Goal: Check status: Check status

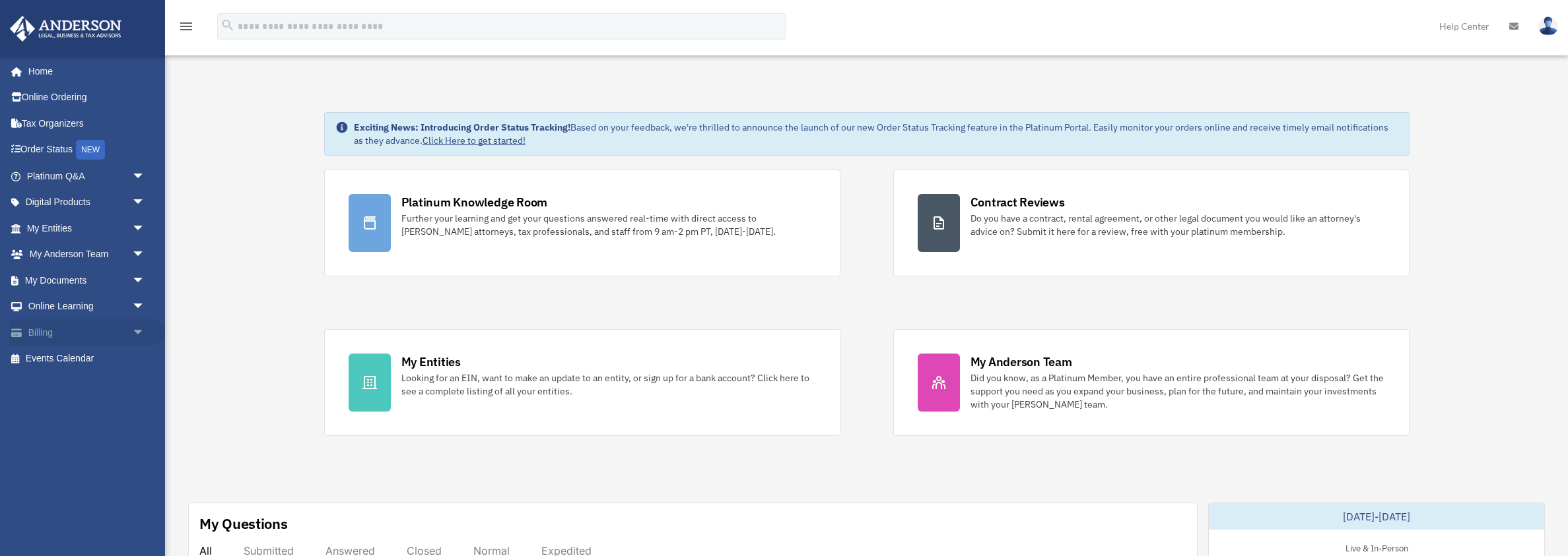
click at [43, 331] on link "Billing arrow_drop_down" at bounding box center [87, 333] width 156 height 27
click at [140, 331] on span "arrow_drop_down" at bounding box center [145, 333] width 27 height 27
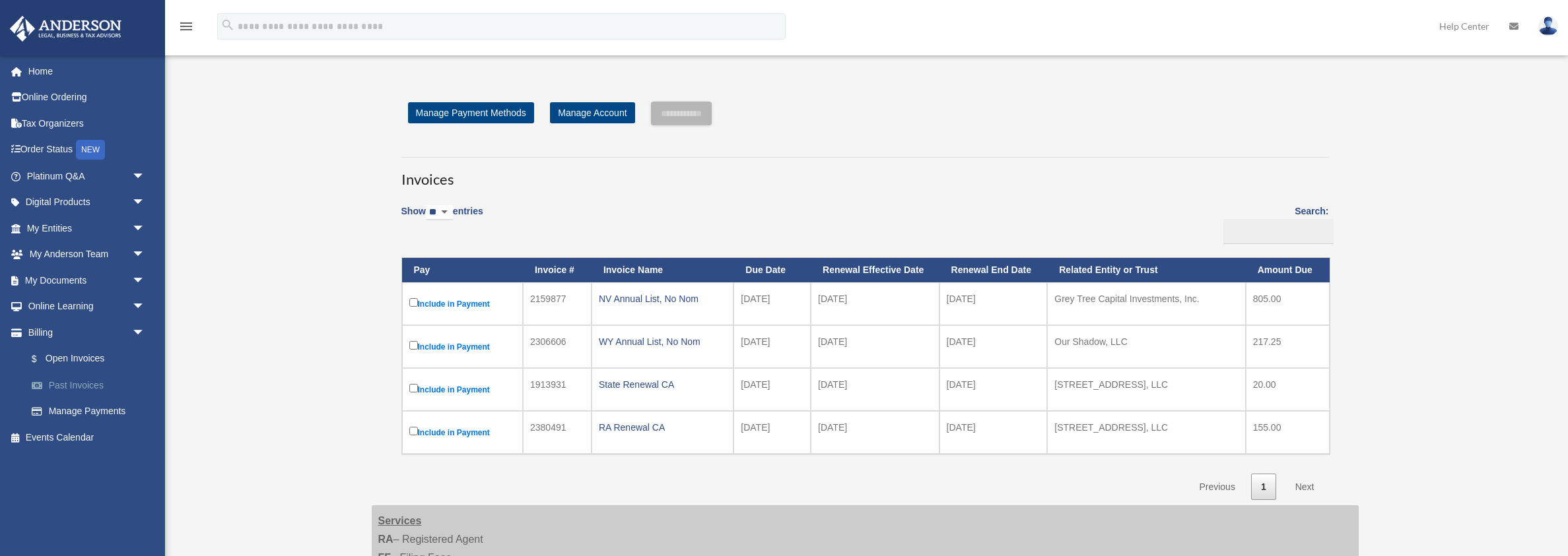
click at [81, 385] on link "Past Invoices" at bounding box center [92, 386] width 146 height 27
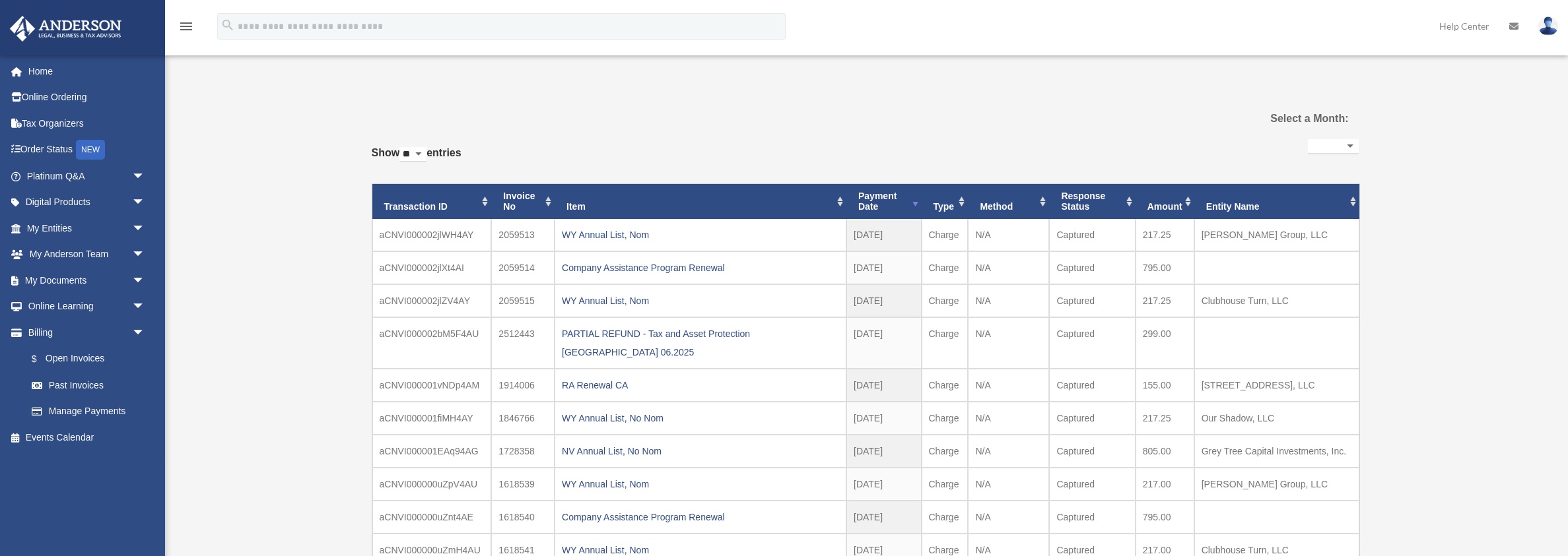
select select
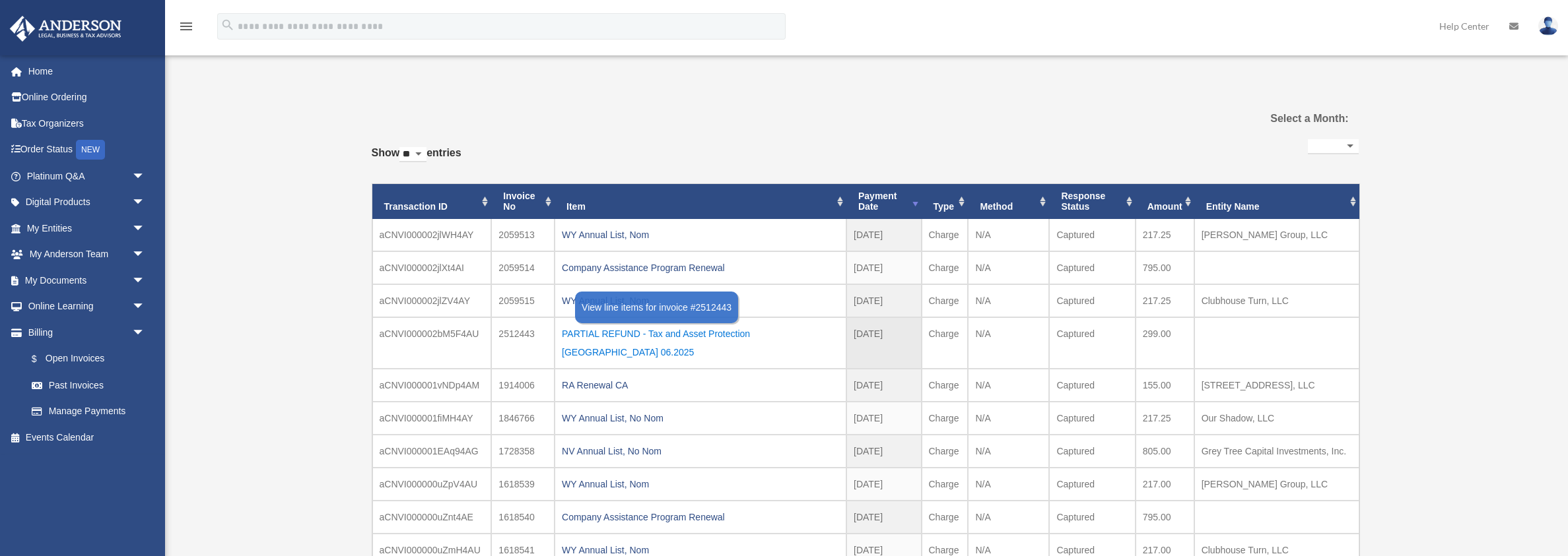
click at [713, 333] on div "PARTIAL REFUND - Tax and Asset Protection Las Vegas 06.2025" at bounding box center [700, 343] width 278 height 37
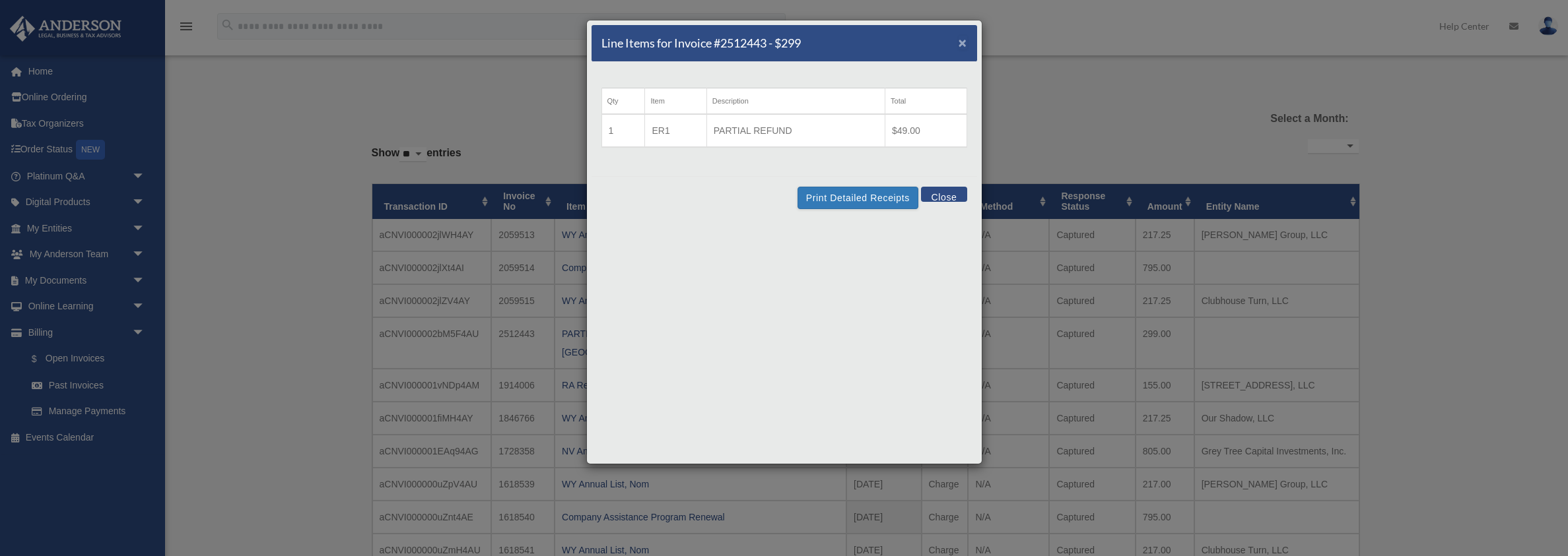
click at [964, 41] on span "×" at bounding box center [963, 43] width 9 height 15
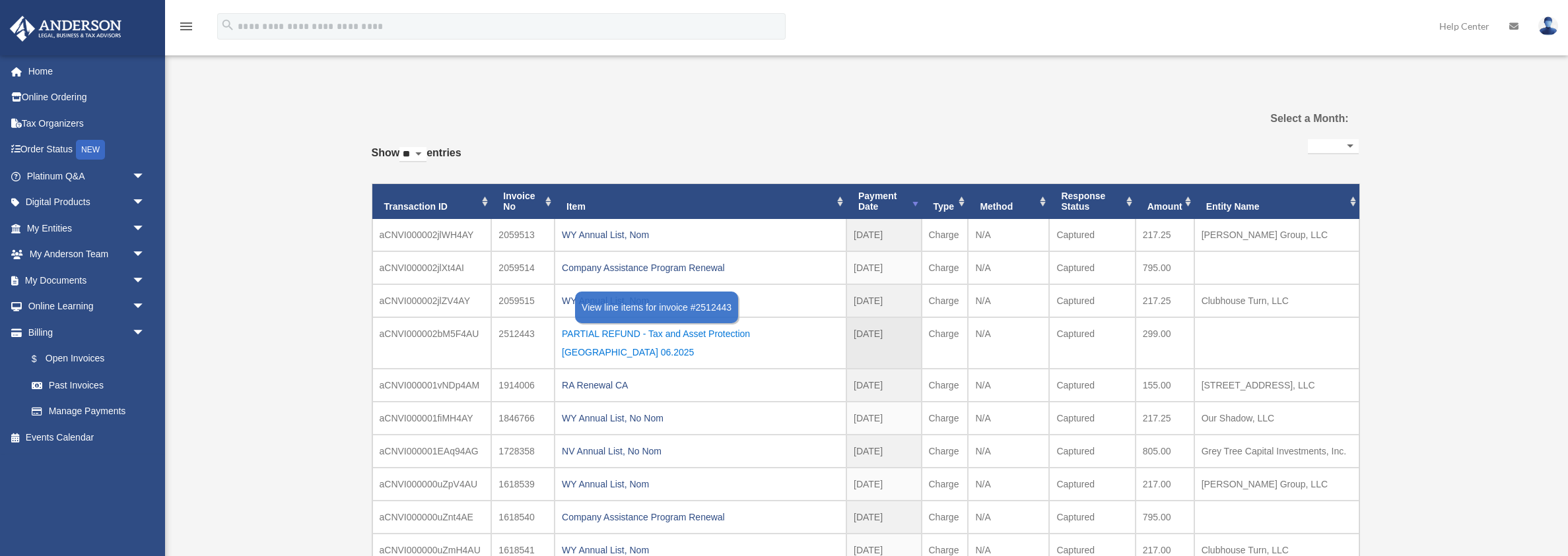
click at [646, 331] on div "PARTIAL REFUND - Tax and Asset Protection Las Vegas 06.2025" at bounding box center [700, 343] width 278 height 37
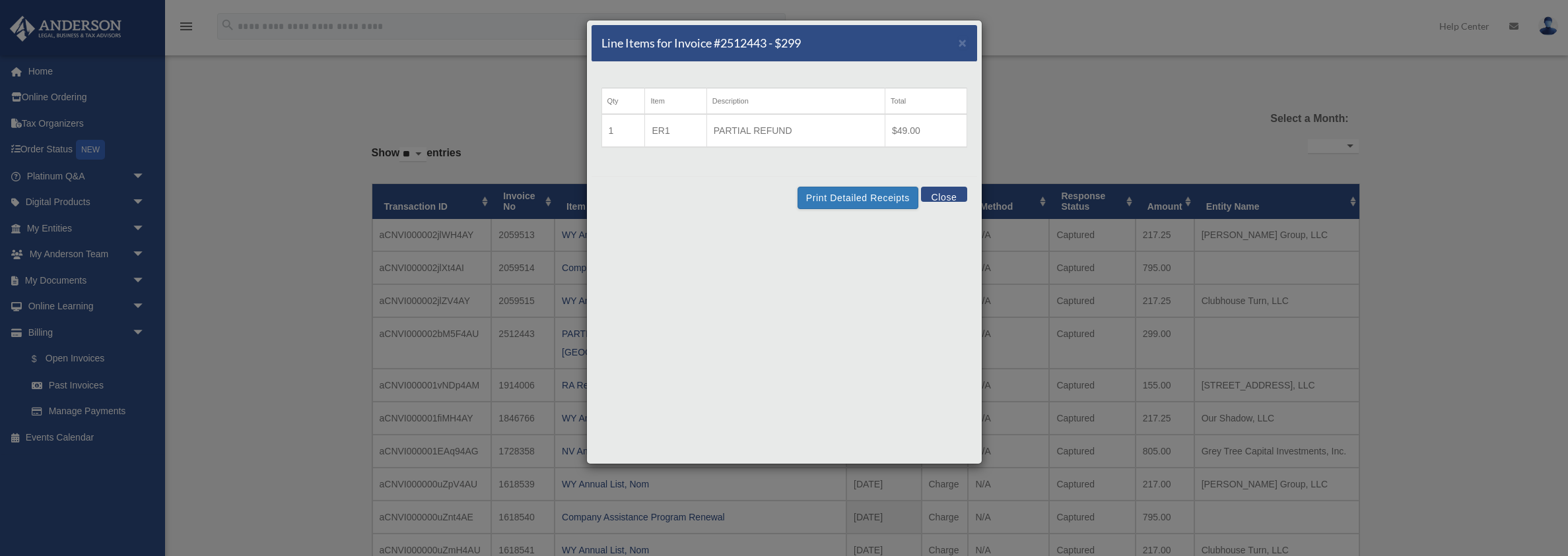
click at [948, 190] on button "Close" at bounding box center [944, 194] width 45 height 15
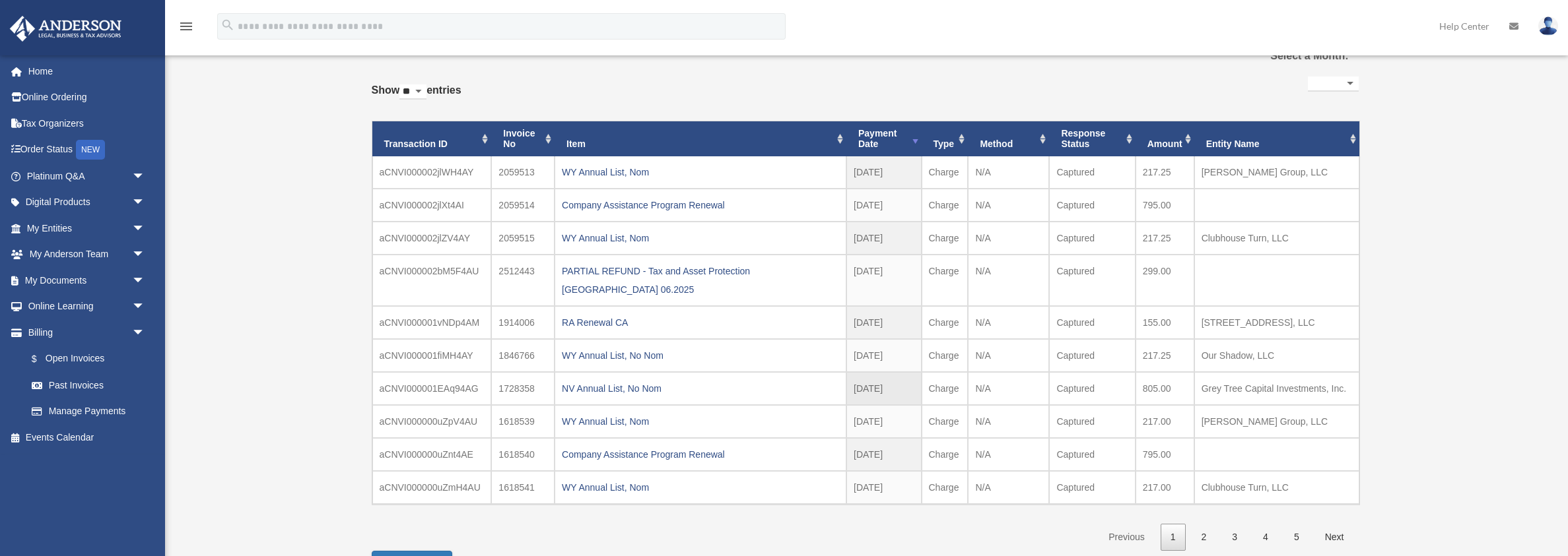
scroll to position [54, 0]
